Goal: Task Accomplishment & Management: Manage account settings

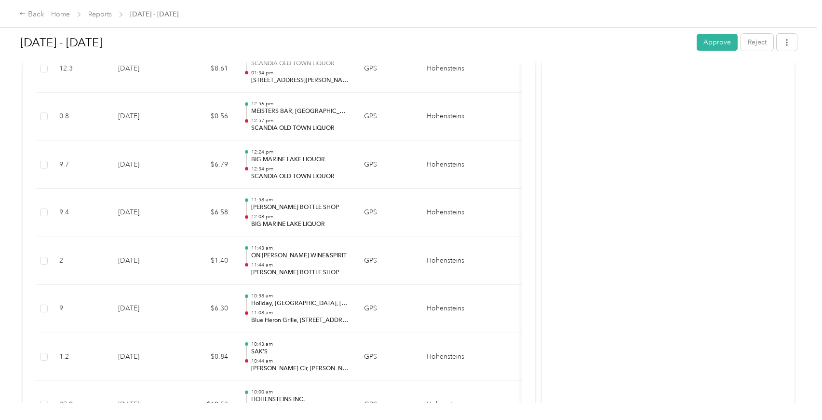
scroll to position [3239, 0]
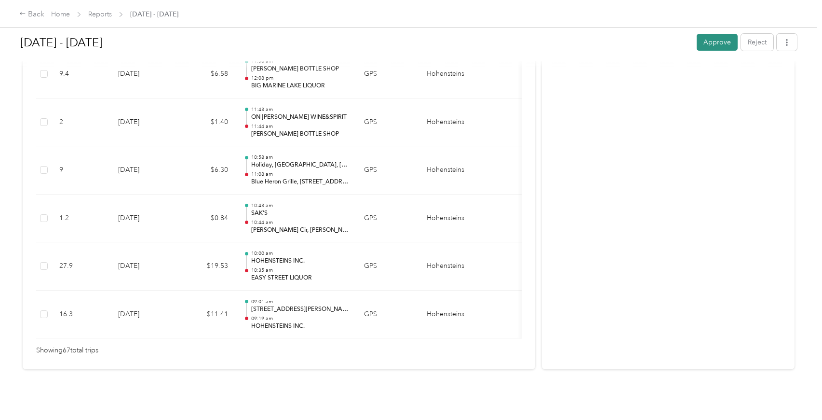
click at [713, 47] on button "Approve" at bounding box center [717, 42] width 41 height 17
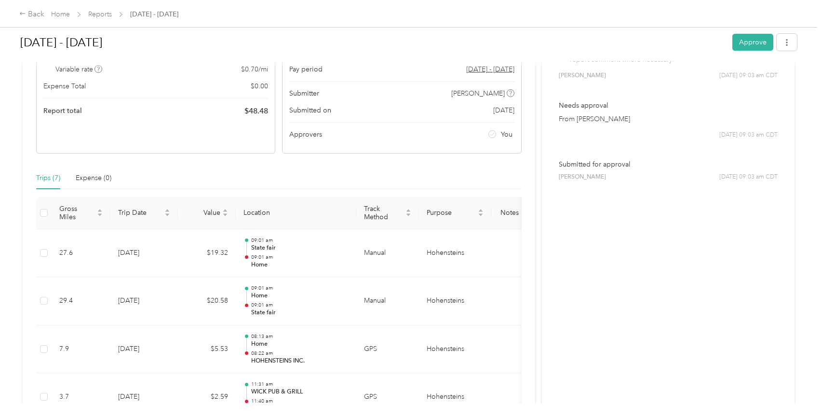
scroll to position [384, 0]
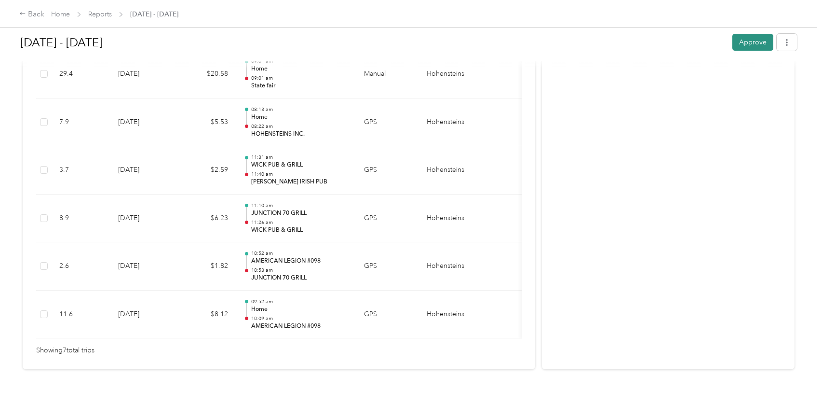
click at [745, 39] on button "Approve" at bounding box center [753, 42] width 41 height 17
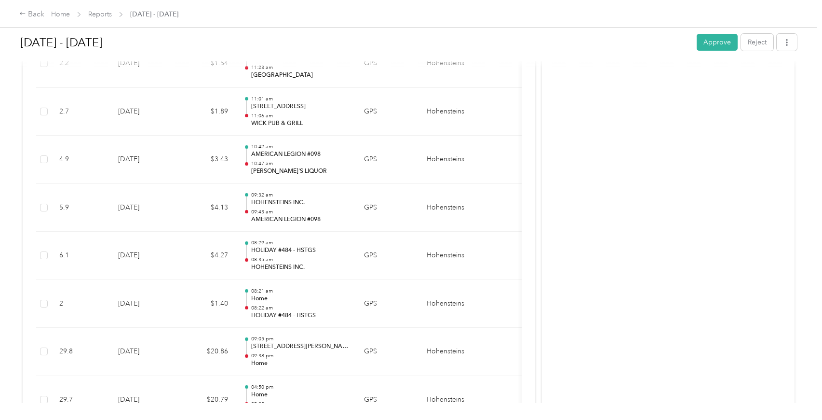
scroll to position [4148, 0]
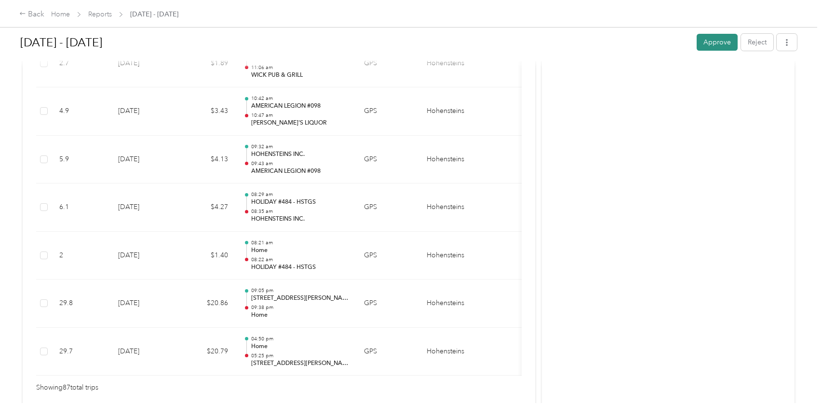
click at [720, 40] on button "Approve" at bounding box center [717, 42] width 41 height 17
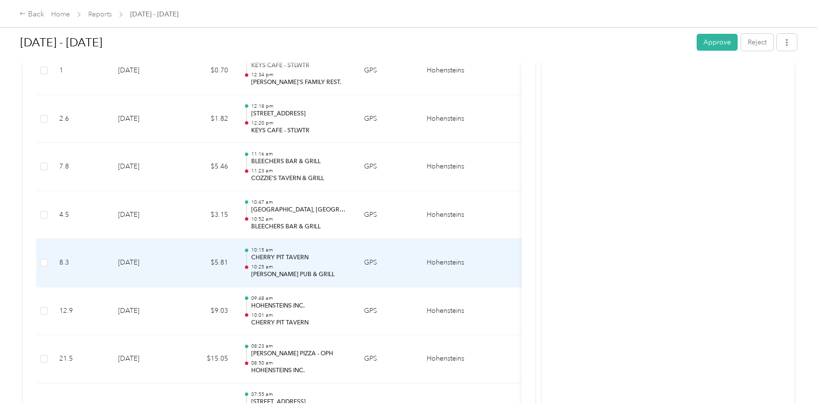
scroll to position [2760, 0]
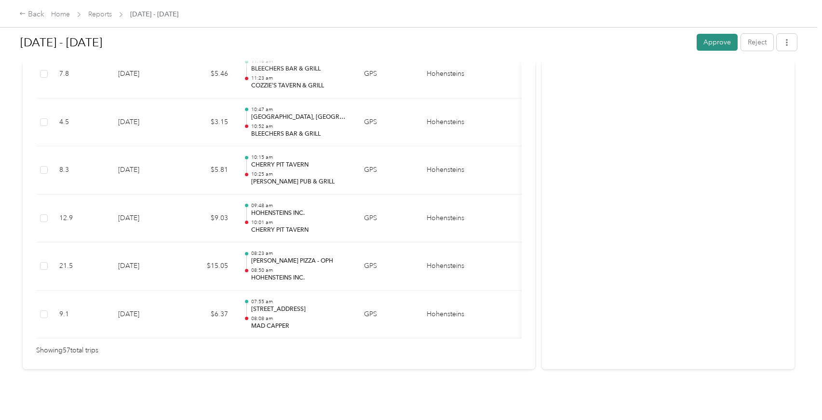
click at [721, 45] on button "Approve" at bounding box center [717, 42] width 41 height 17
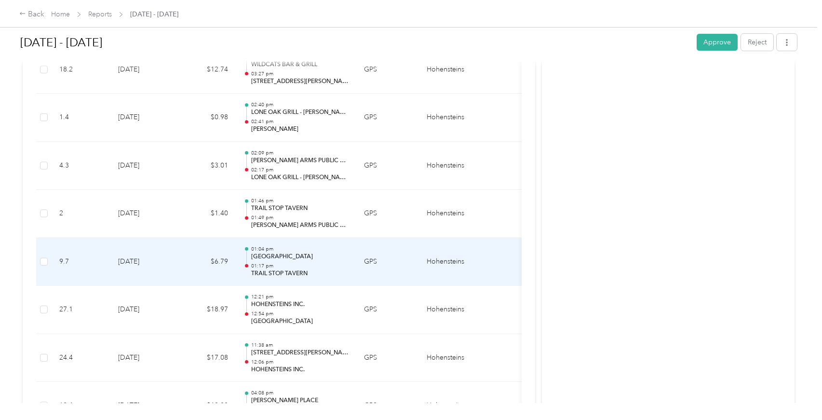
scroll to position [254, 0]
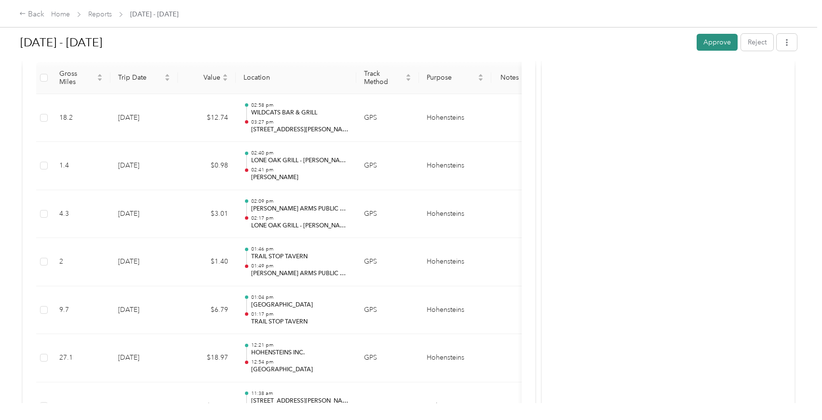
click at [713, 45] on button "Approve" at bounding box center [717, 42] width 41 height 17
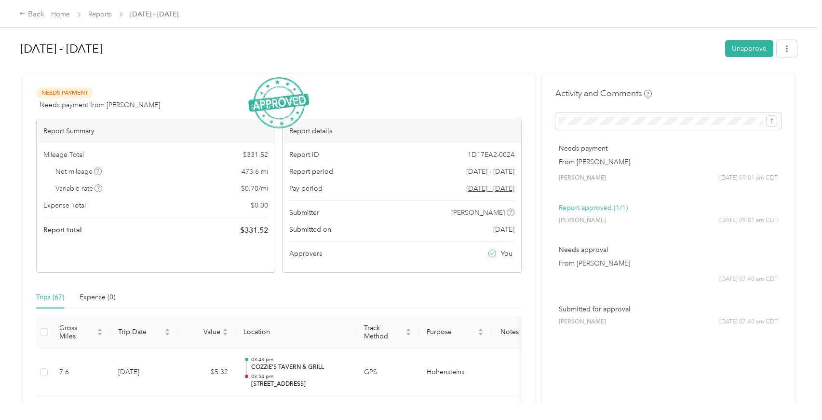
scroll to position [3239, 0]
